Goal: Check status

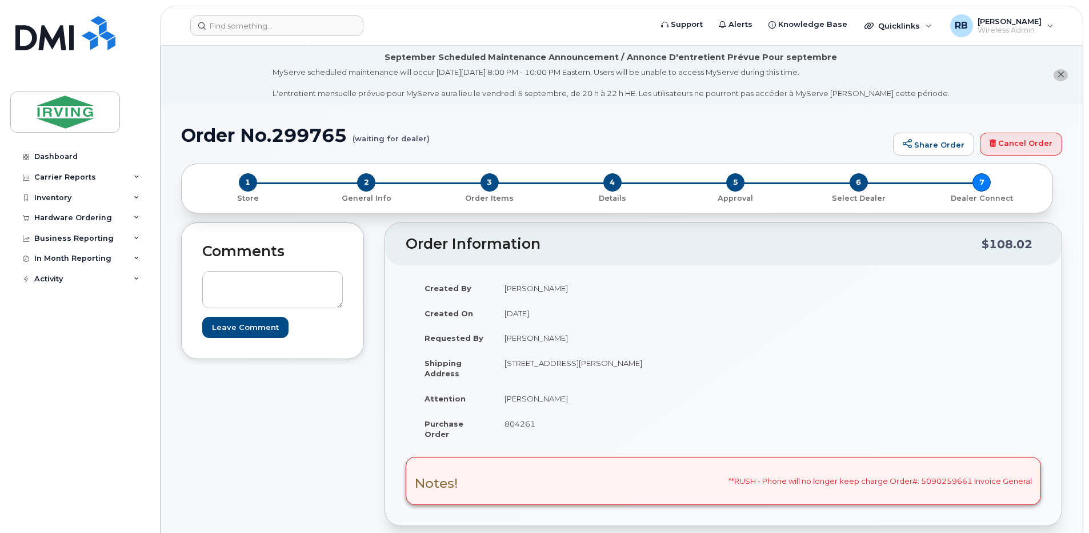
scroll to position [76, 0]
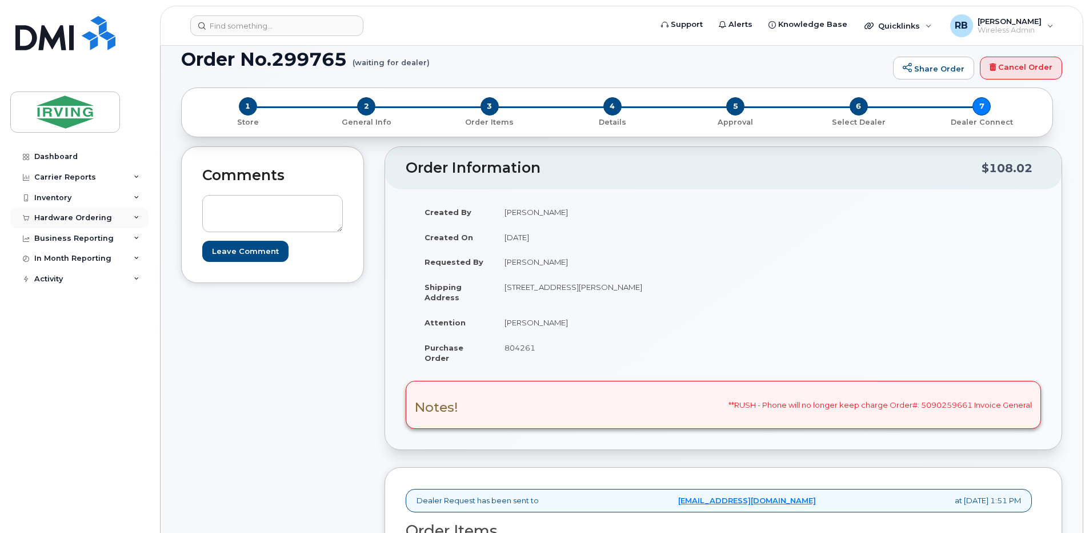
click at [75, 221] on div "Hardware Ordering" at bounding box center [73, 217] width 78 height 9
click at [46, 258] on div "Orders" at bounding box center [53, 260] width 28 height 10
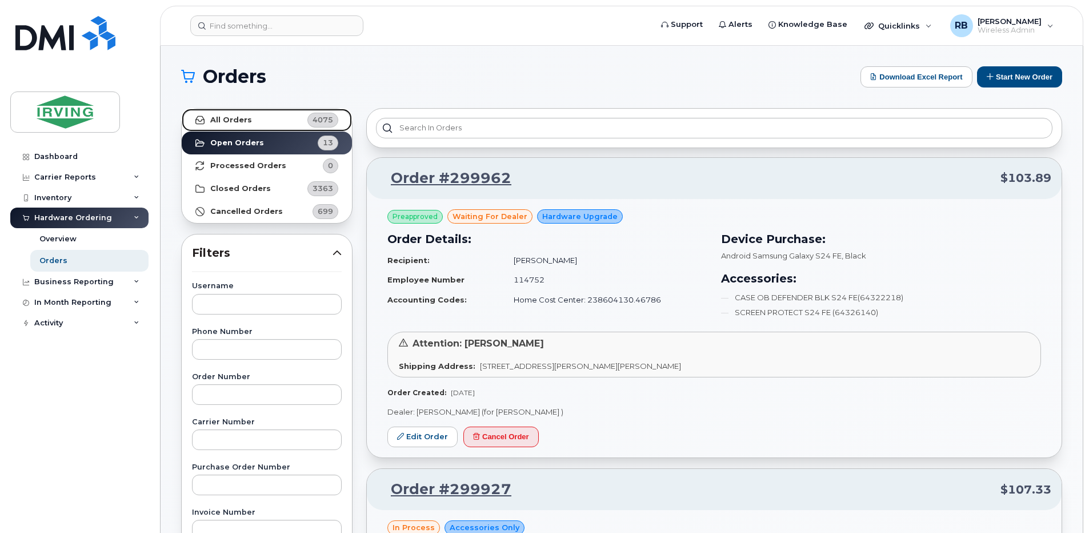
click at [269, 120] on link "All Orders 4075" at bounding box center [267, 120] width 170 height 23
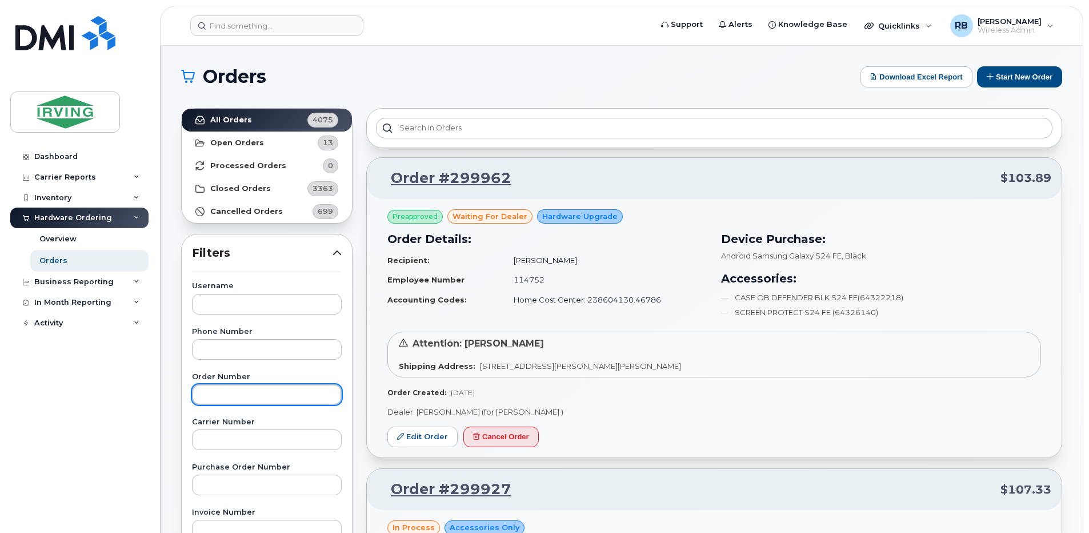
click at [243, 398] on input "text" at bounding box center [267, 394] width 150 height 21
type input "299516"
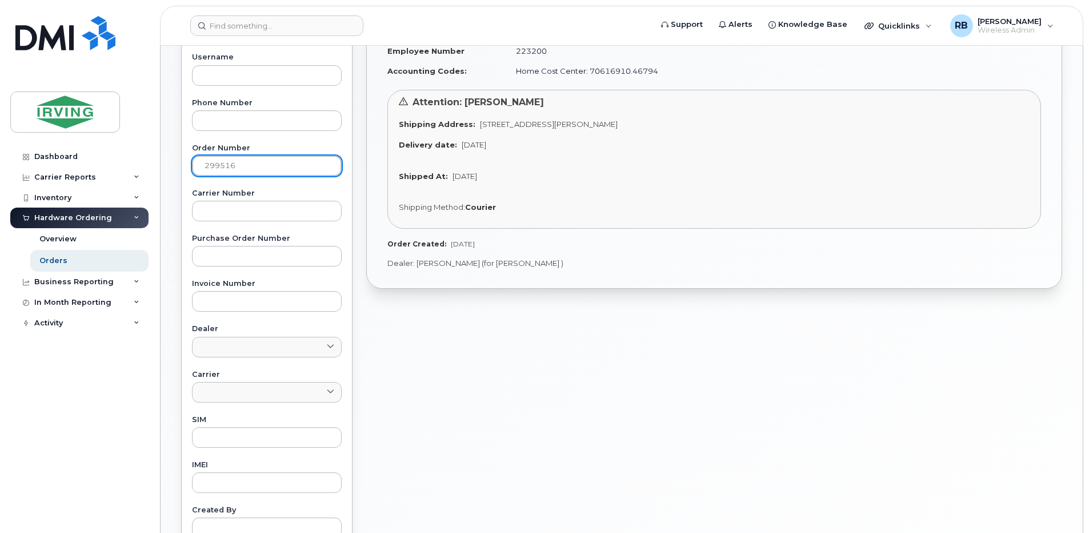
scroll to position [76, 0]
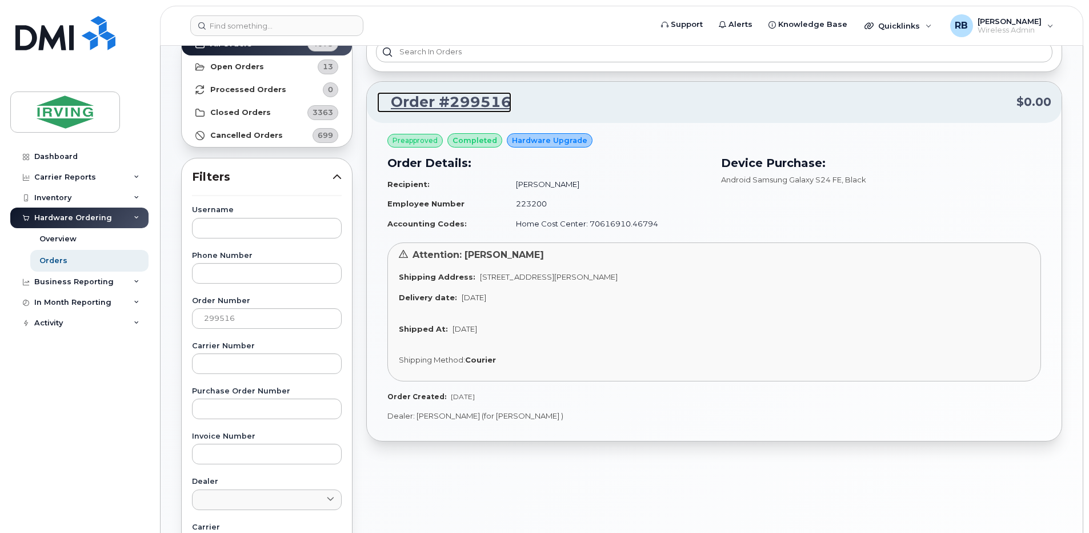
click at [420, 106] on link "Order #299516" at bounding box center [444, 102] width 134 height 21
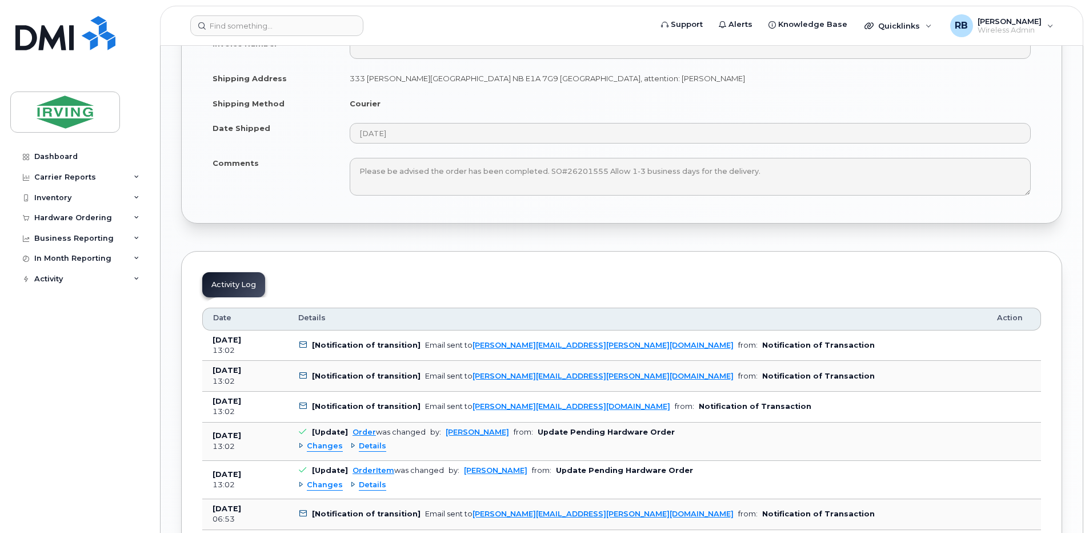
scroll to position [1659, 0]
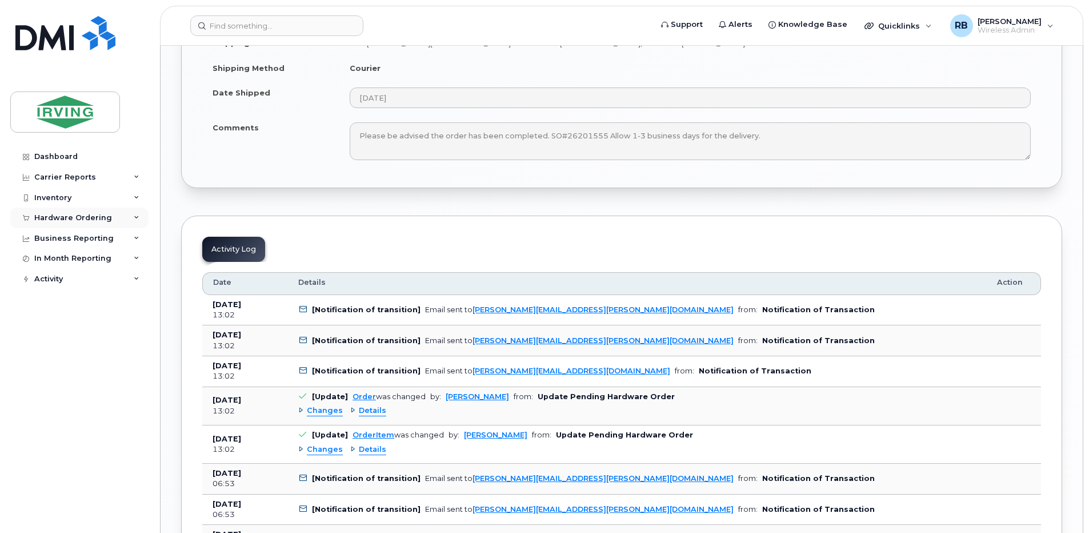
click at [79, 222] on div "Hardware Ordering" at bounding box center [79, 217] width 138 height 21
click at [55, 257] on div "Orders" at bounding box center [53, 260] width 28 height 10
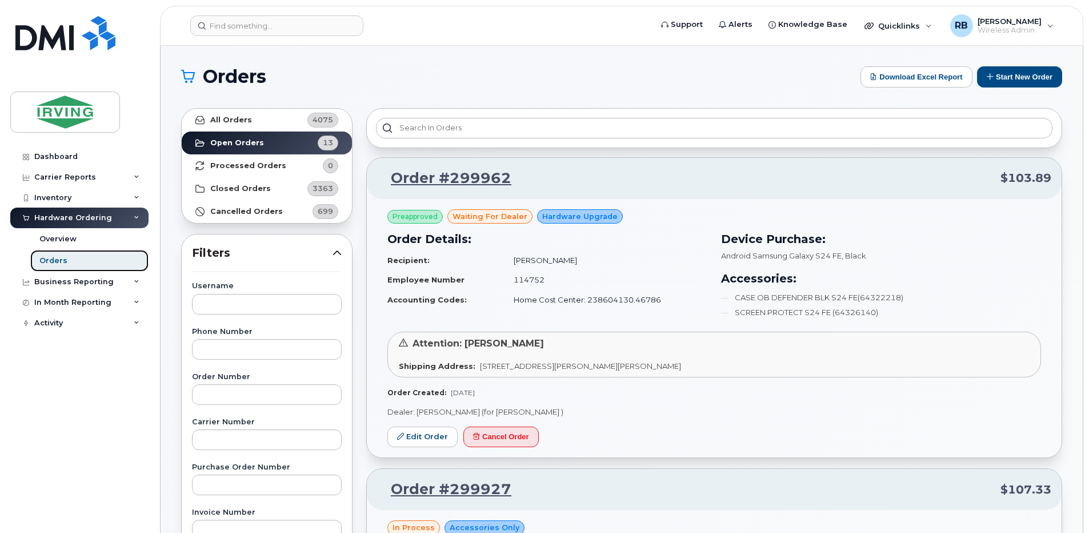
click at [55, 261] on div "Orders" at bounding box center [53, 260] width 28 height 10
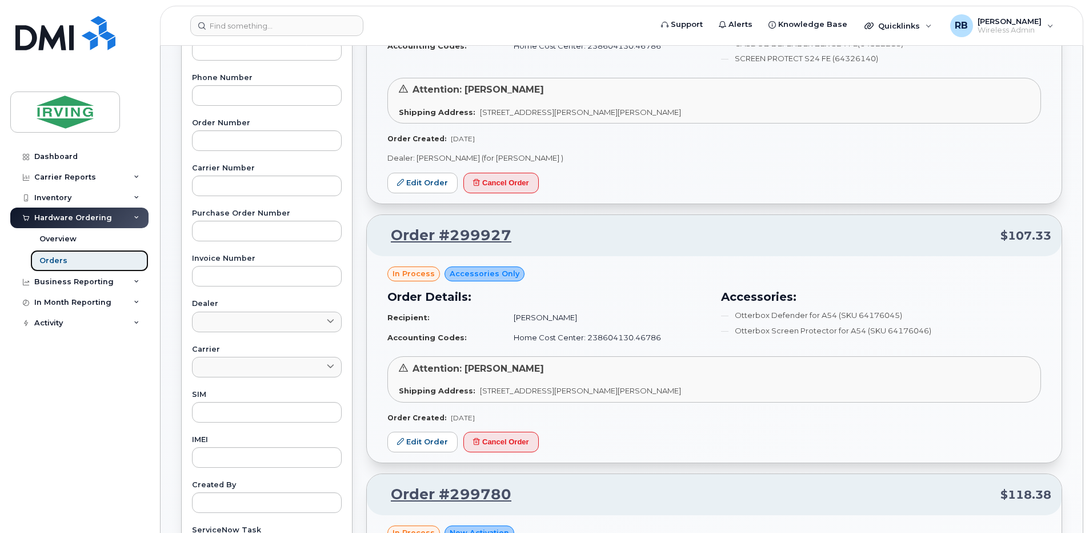
scroll to position [229, 0]
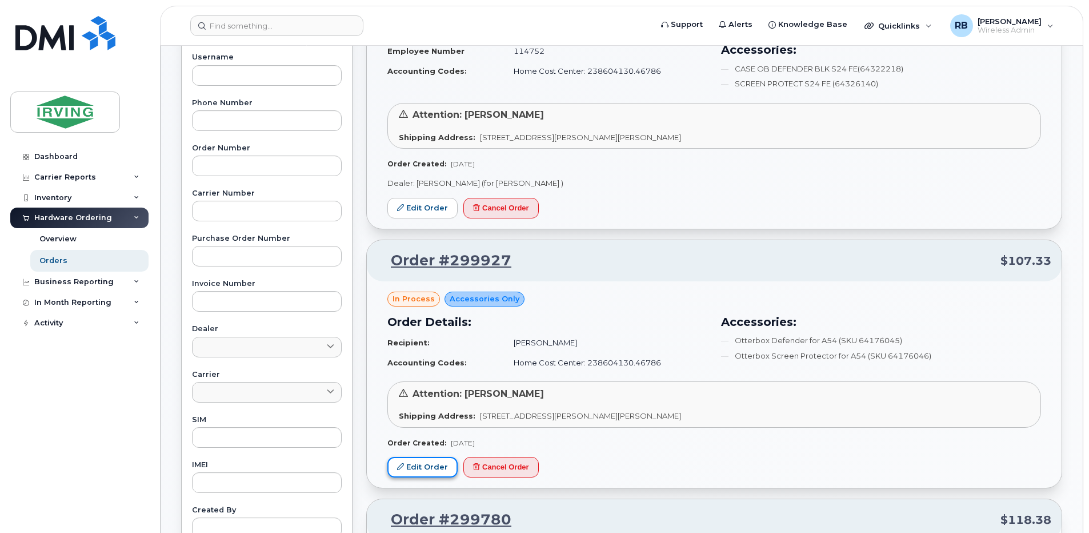
click at [439, 470] on link "Edit Order" at bounding box center [422, 467] width 70 height 21
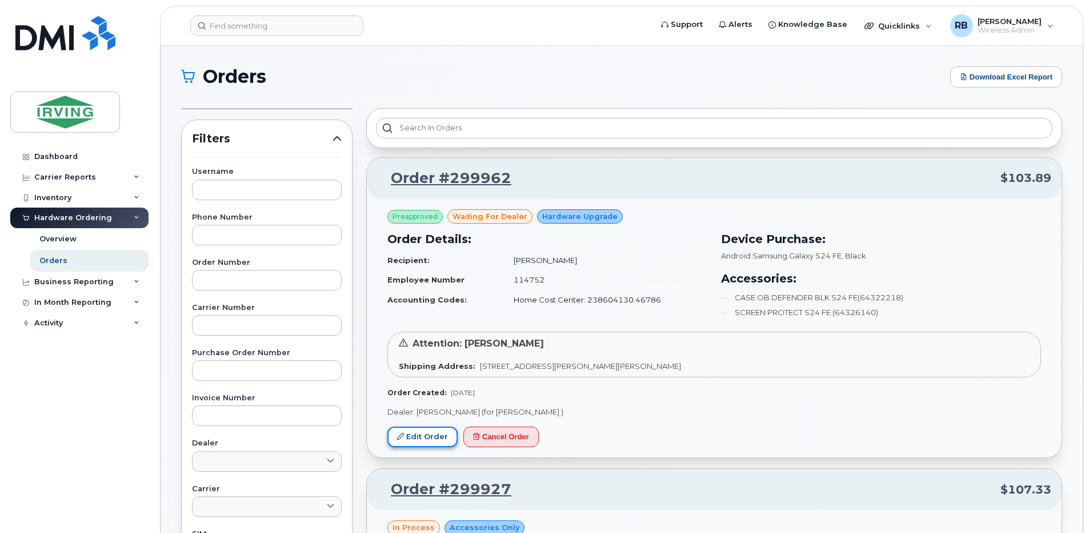
click at [417, 433] on link "Edit Order" at bounding box center [422, 436] width 70 height 21
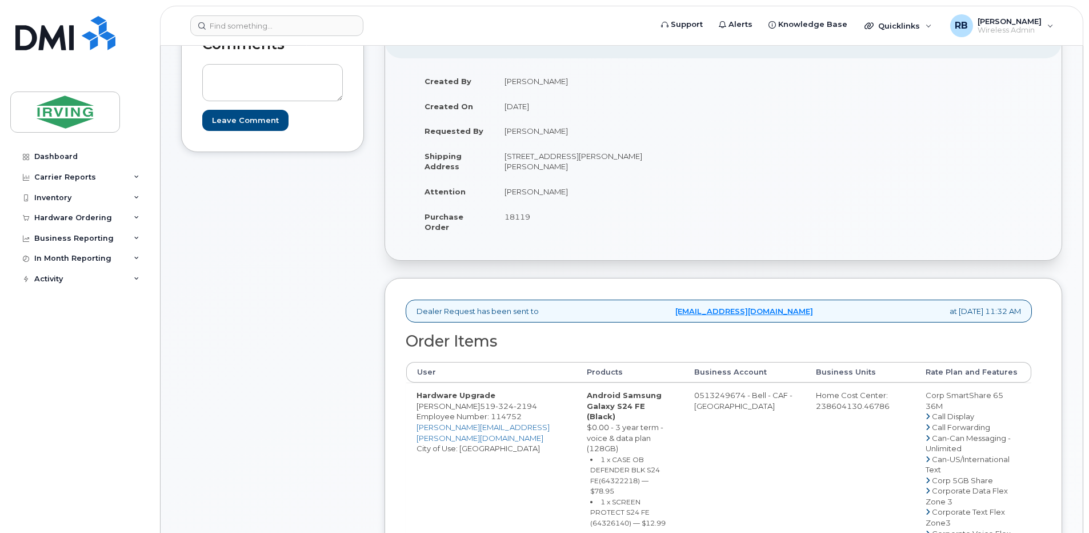
scroll to position [229, 0]
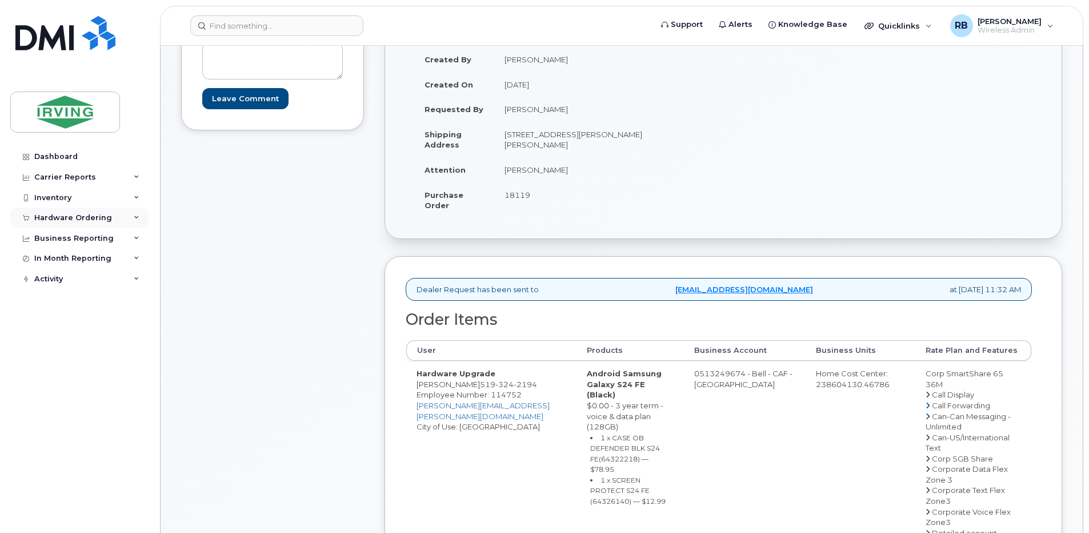
click at [47, 222] on div "Hardware Ordering" at bounding box center [79, 217] width 138 height 21
click at [45, 257] on div "Orders" at bounding box center [53, 260] width 28 height 10
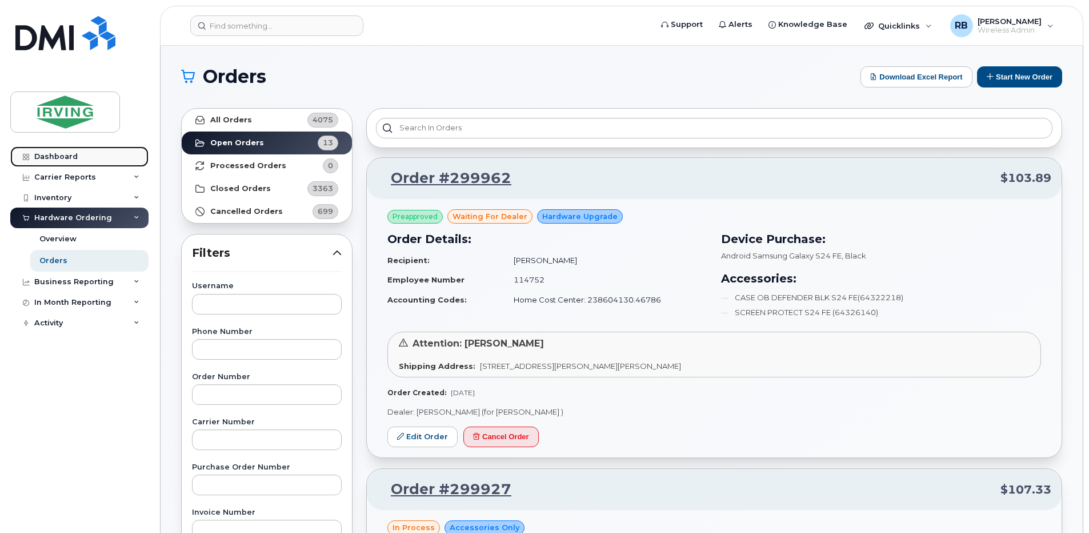
click at [70, 159] on div "Dashboard" at bounding box center [55, 156] width 43 height 9
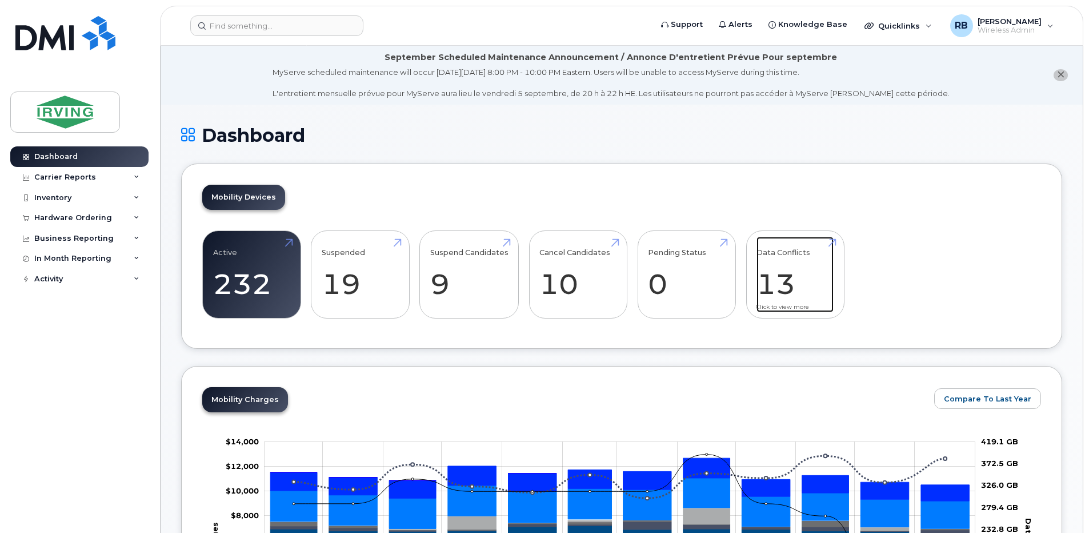
click at [780, 291] on link "Data Conflicts 13" at bounding box center [794, 274] width 77 height 75
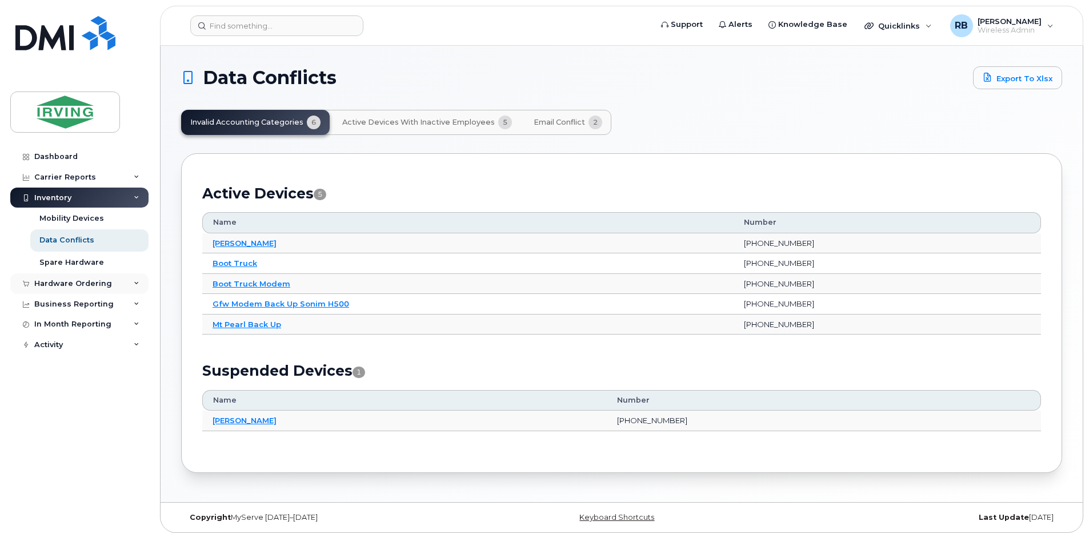
click at [47, 281] on div "Hardware Ordering" at bounding box center [73, 283] width 78 height 9
click at [45, 322] on div "Orders" at bounding box center [53, 326] width 28 height 10
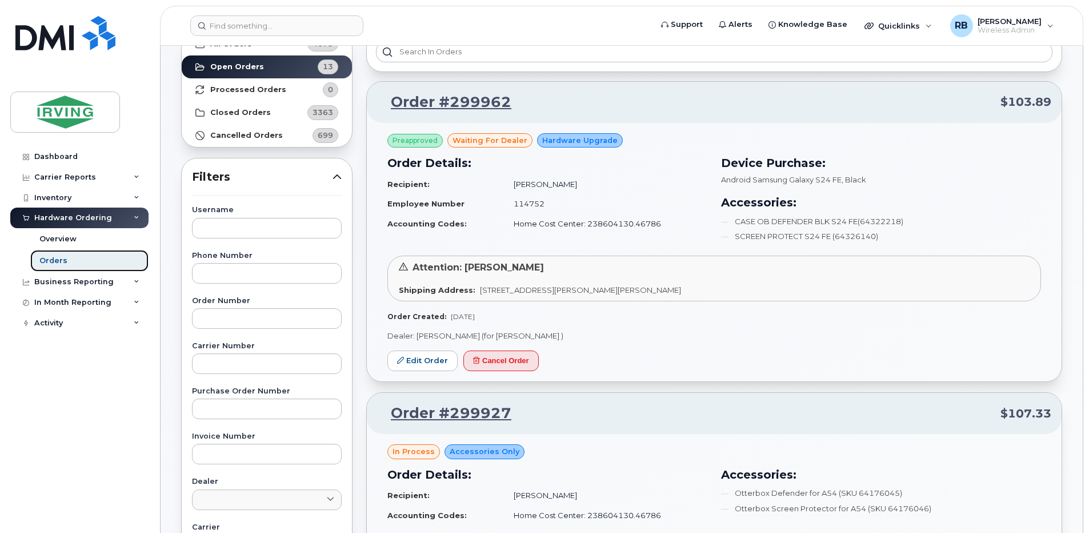
scroll to position [153, 0]
